Goal: Task Accomplishment & Management: Manage account settings

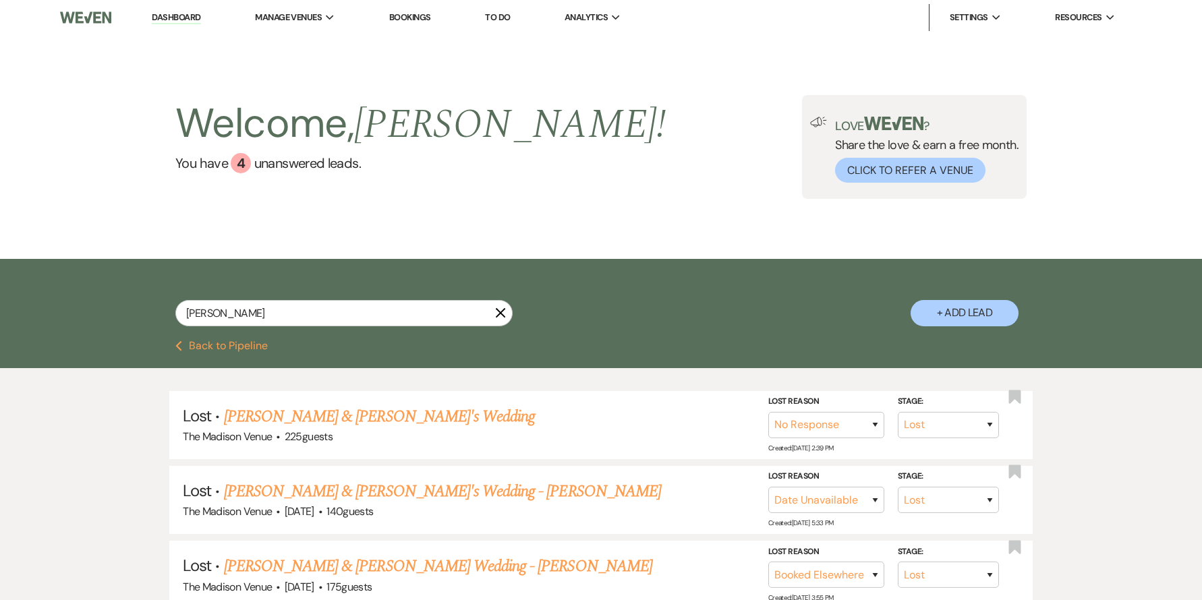
select select "8"
select select "5"
select select "8"
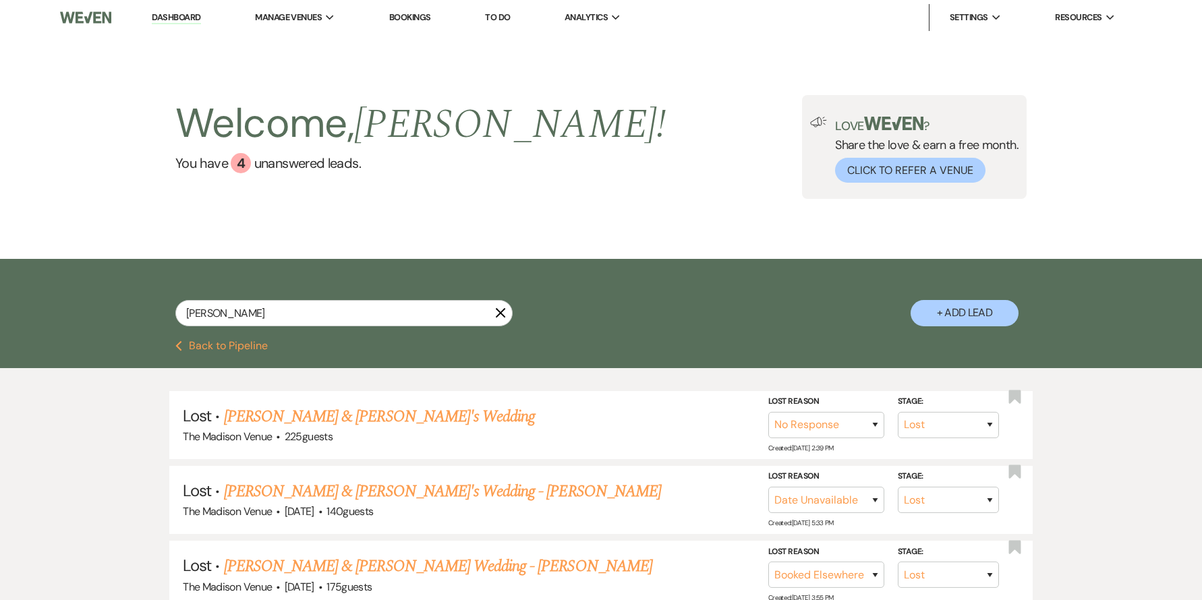
select select "6"
select select "8"
select select "5"
select select "8"
select select "5"
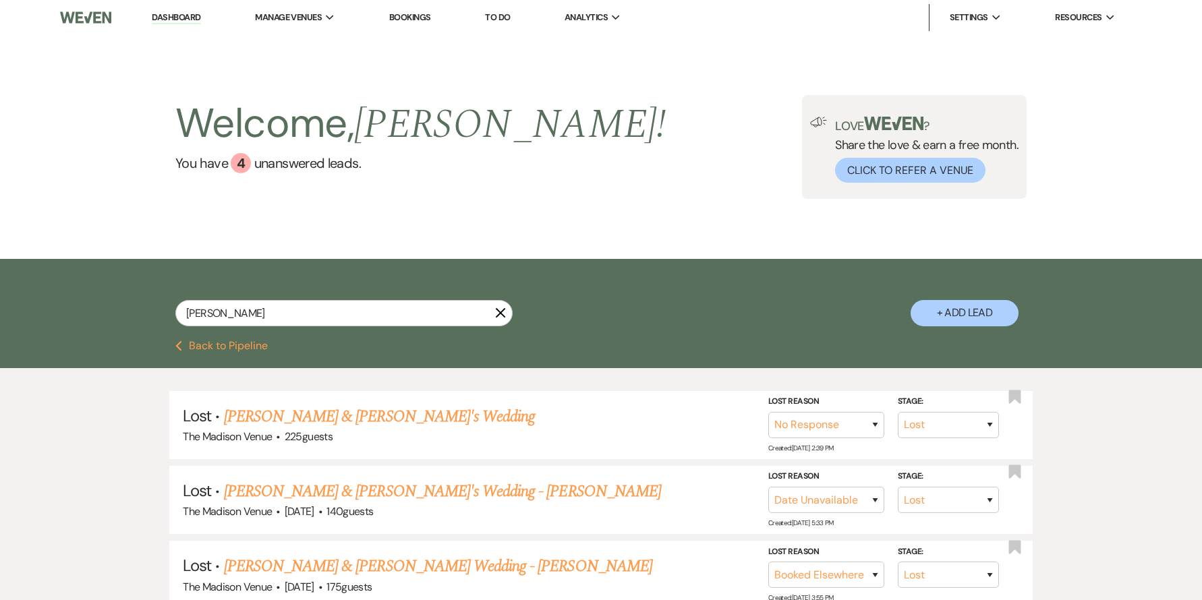
select select "8"
select select "5"
select select "8"
select select "5"
select select "8"
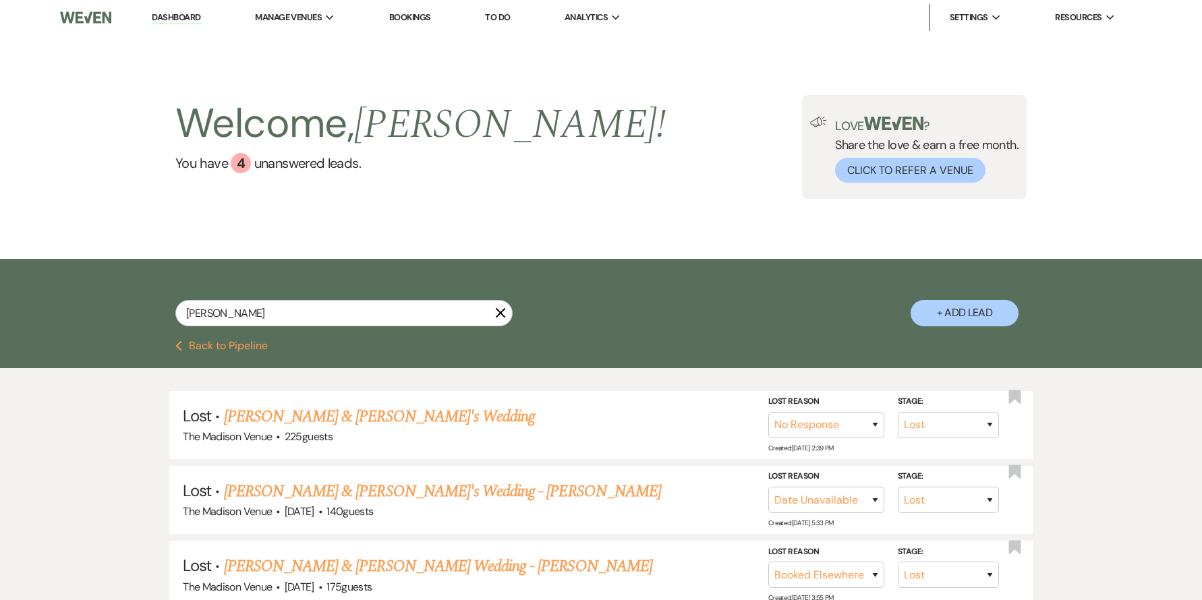
select select "5"
select select "8"
select select "5"
select select "8"
select select "7"
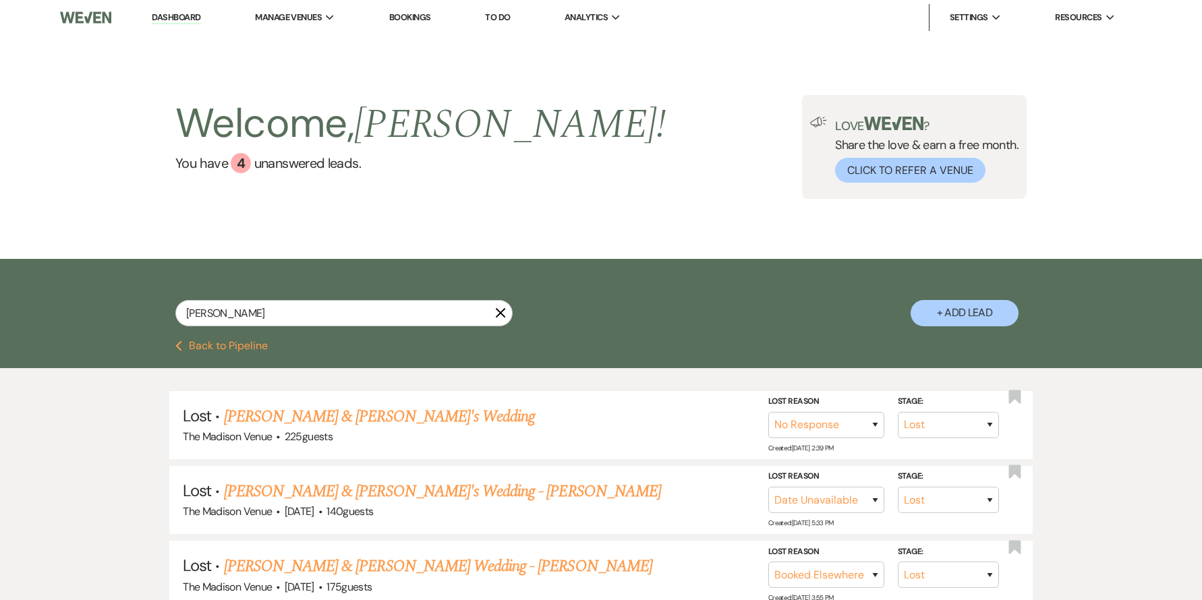
select select "8"
select select "5"
select select "8"
select select "5"
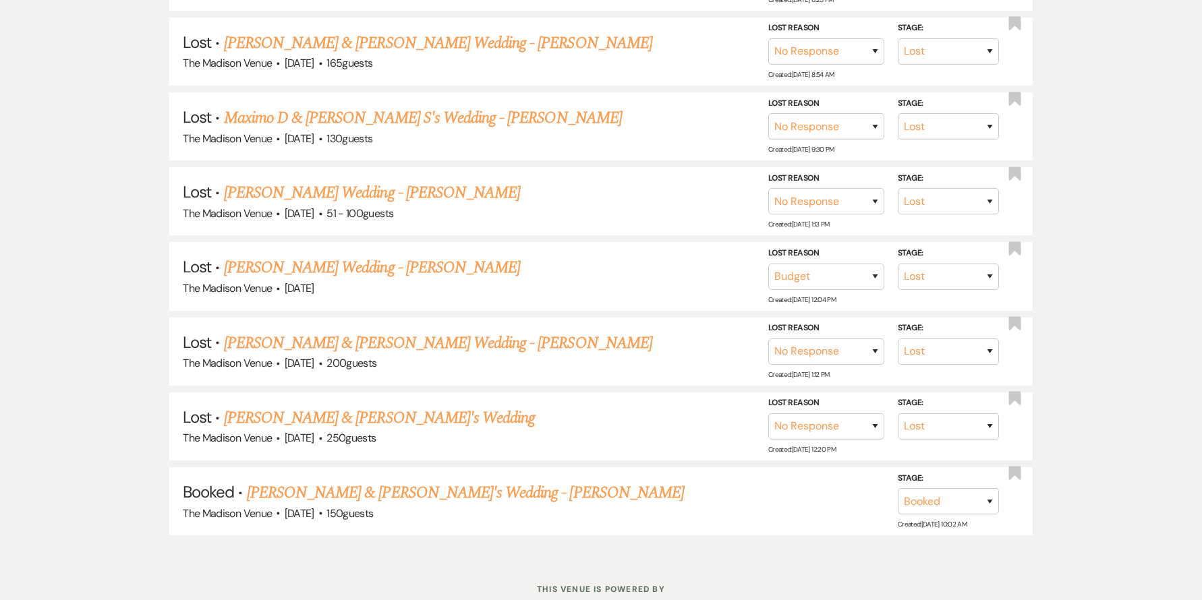
click at [83, 341] on div "Lost · [PERSON_NAME] & [PERSON_NAME]'s Wedding The Madison Venue · 225 guests S…" at bounding box center [601, 51] width 1202 height 1013
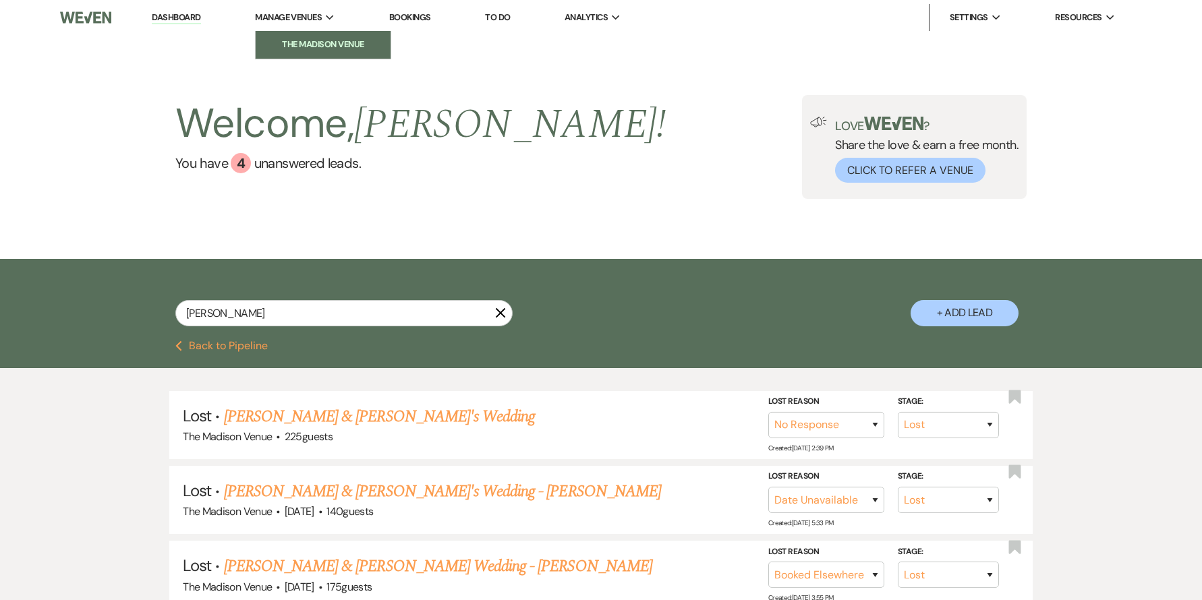
click at [318, 49] on li "The Madison Venue" at bounding box center [322, 44] width 121 height 13
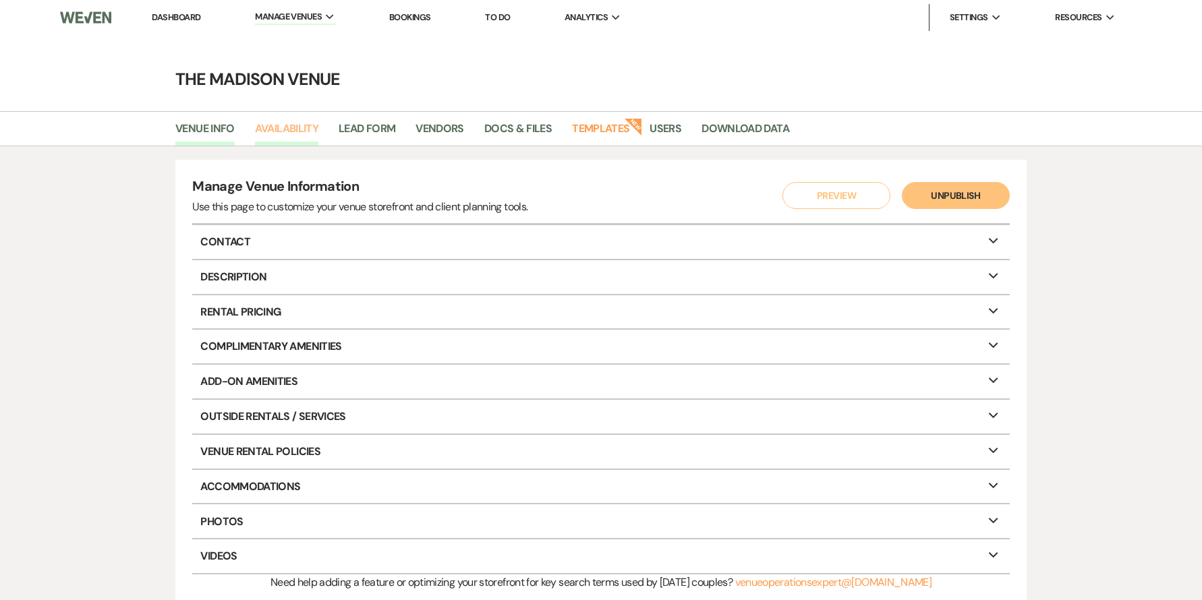
click at [277, 134] on link "Availability" at bounding box center [286, 133] width 63 height 26
select select "3"
select select "2026"
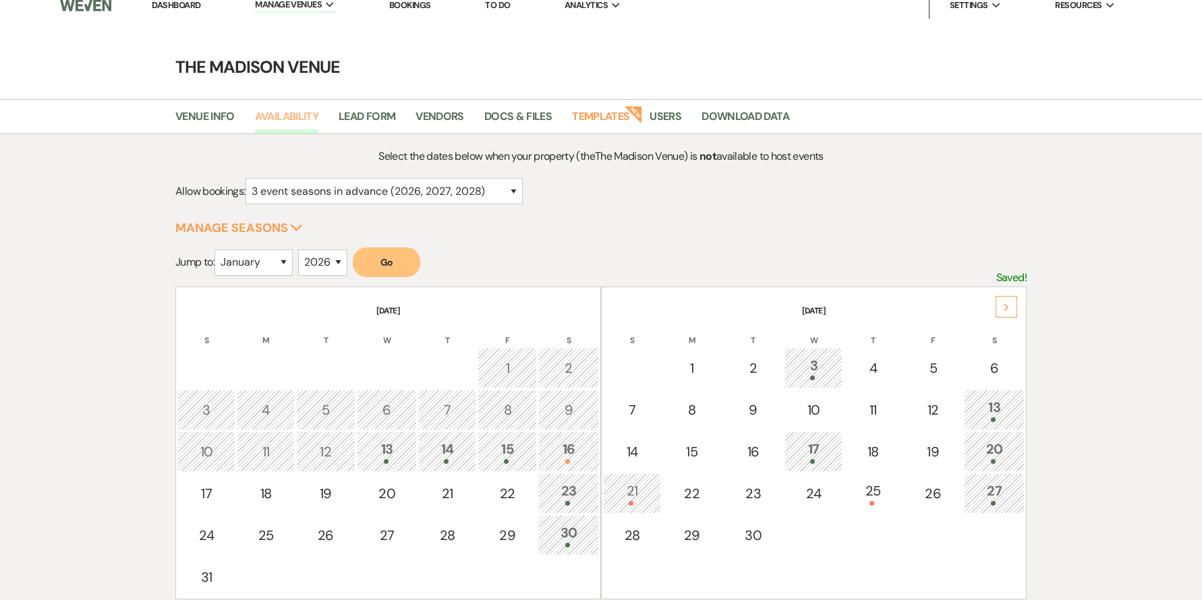
scroll to position [185, 0]
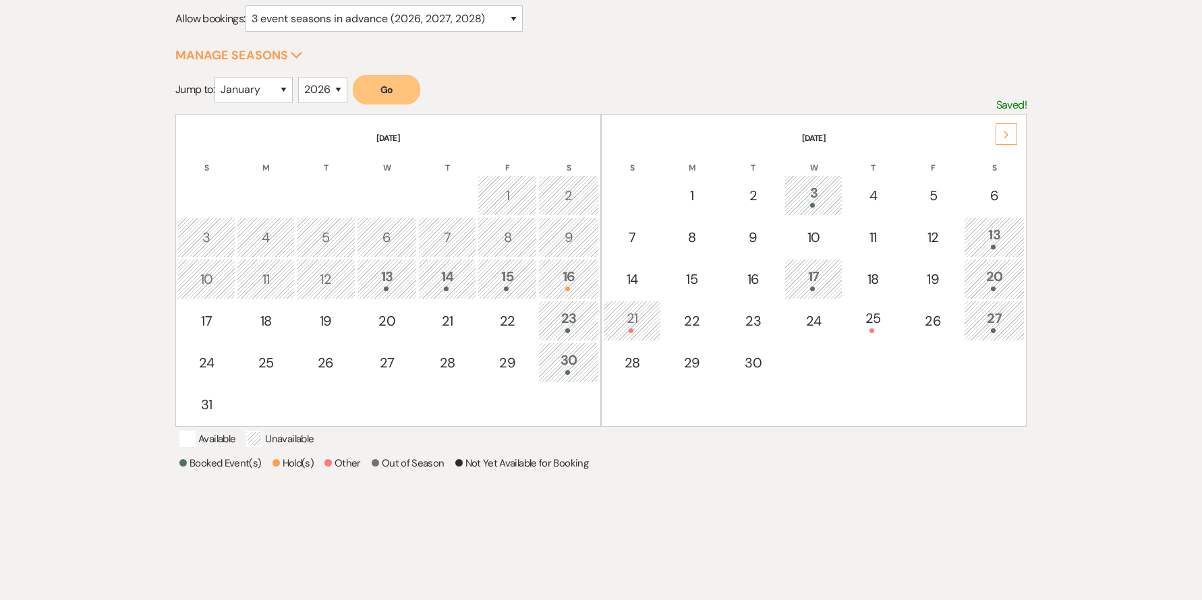
click at [1017, 134] on th "[DATE]" at bounding box center [813, 130] width 421 height 28
click at [994, 138] on th "[DATE]" at bounding box center [813, 130] width 421 height 28
click at [999, 133] on div "Next" at bounding box center [1006, 134] width 22 height 22
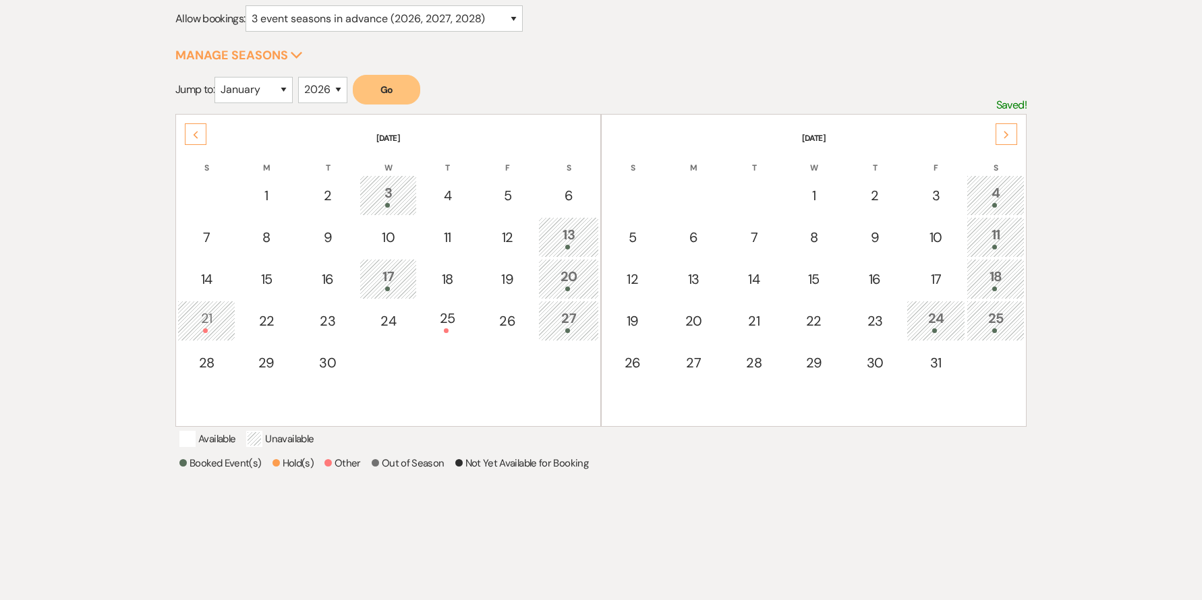
click at [1009, 131] on div "Next" at bounding box center [1006, 134] width 22 height 22
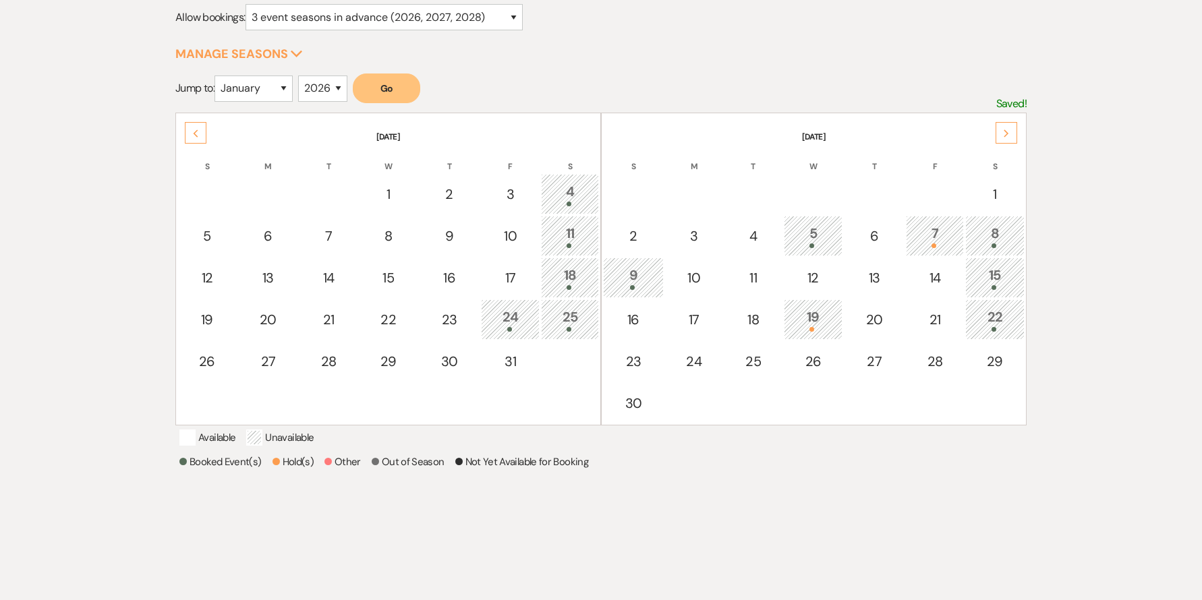
scroll to position [283, 0]
